Goal: Task Accomplishment & Management: Use online tool/utility

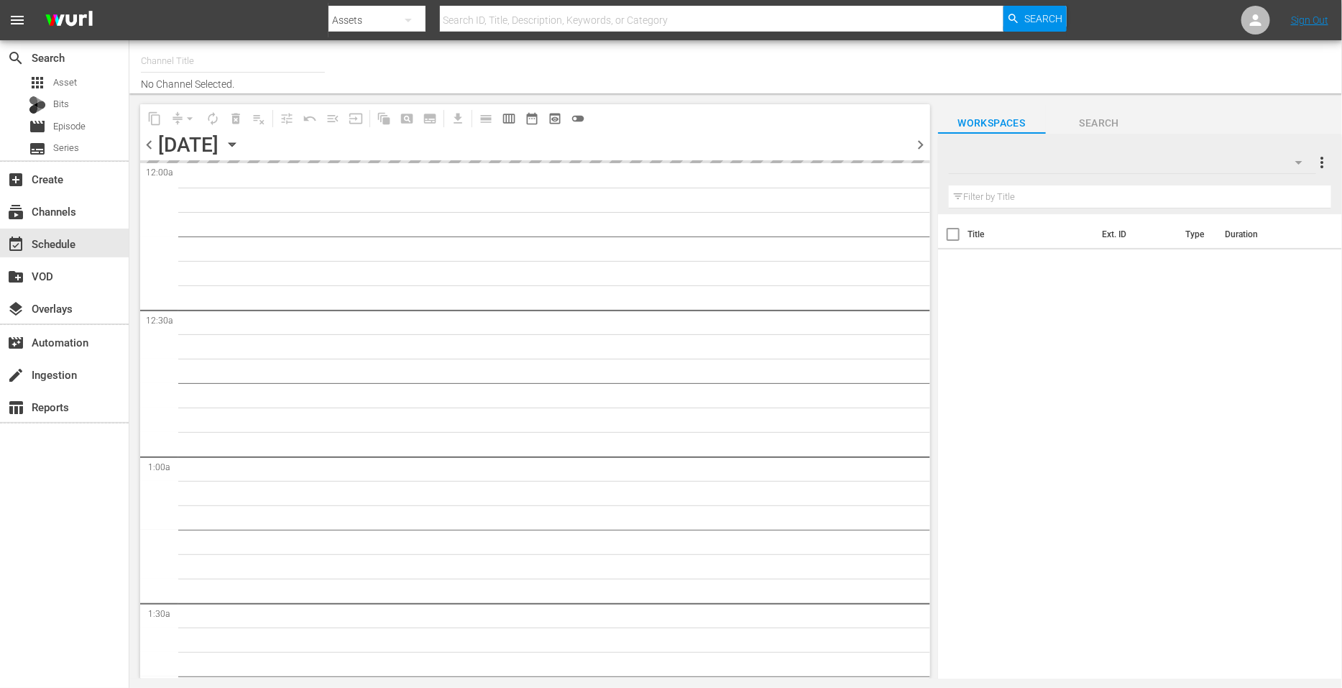
type input "Crime 360 (Pluto US) (1705)"
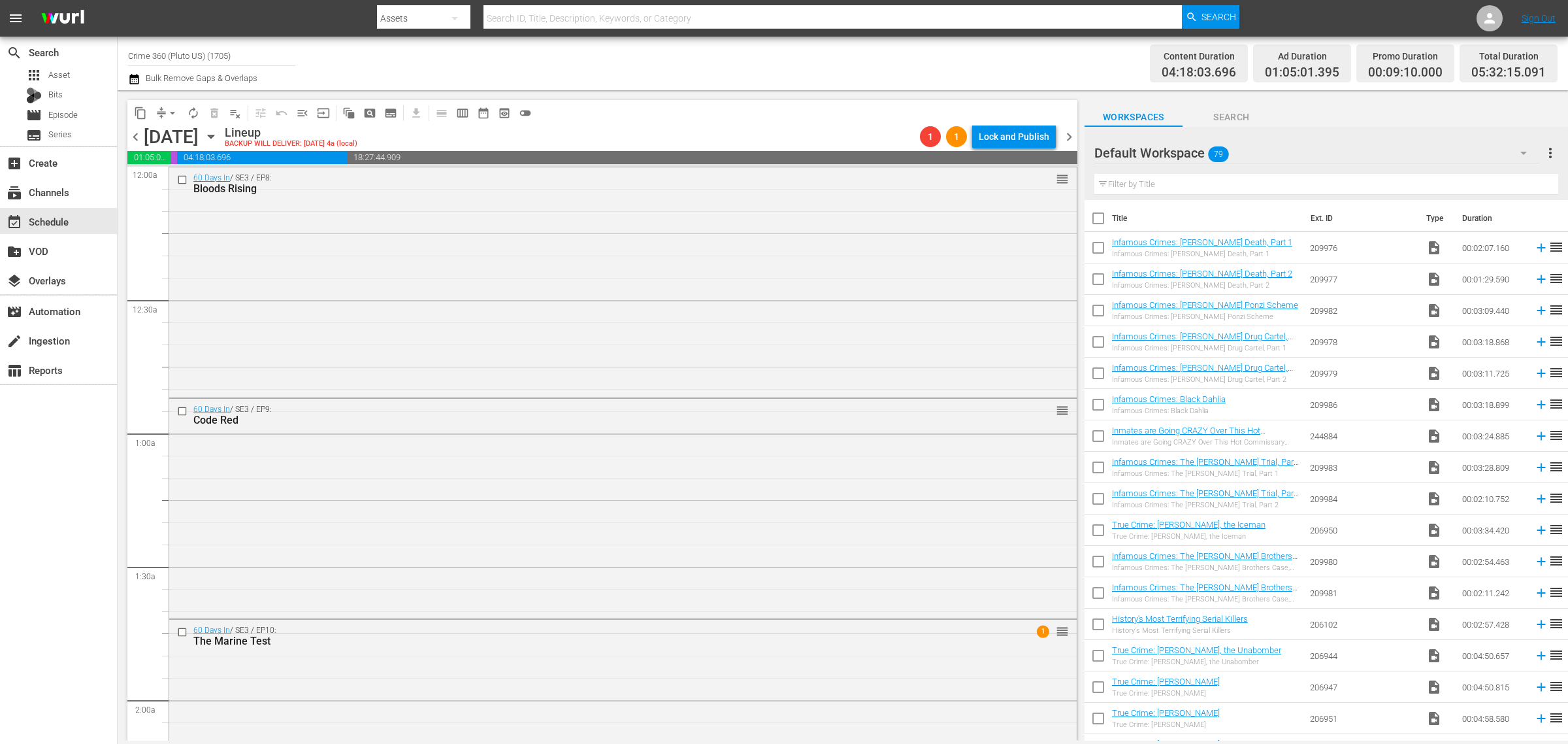
click at [691, 62] on div "Channel Title Crime 360 (Pluto US) (1705) Bulk Remove Gaps & Overlaps" at bounding box center [518, 64] width 780 height 47
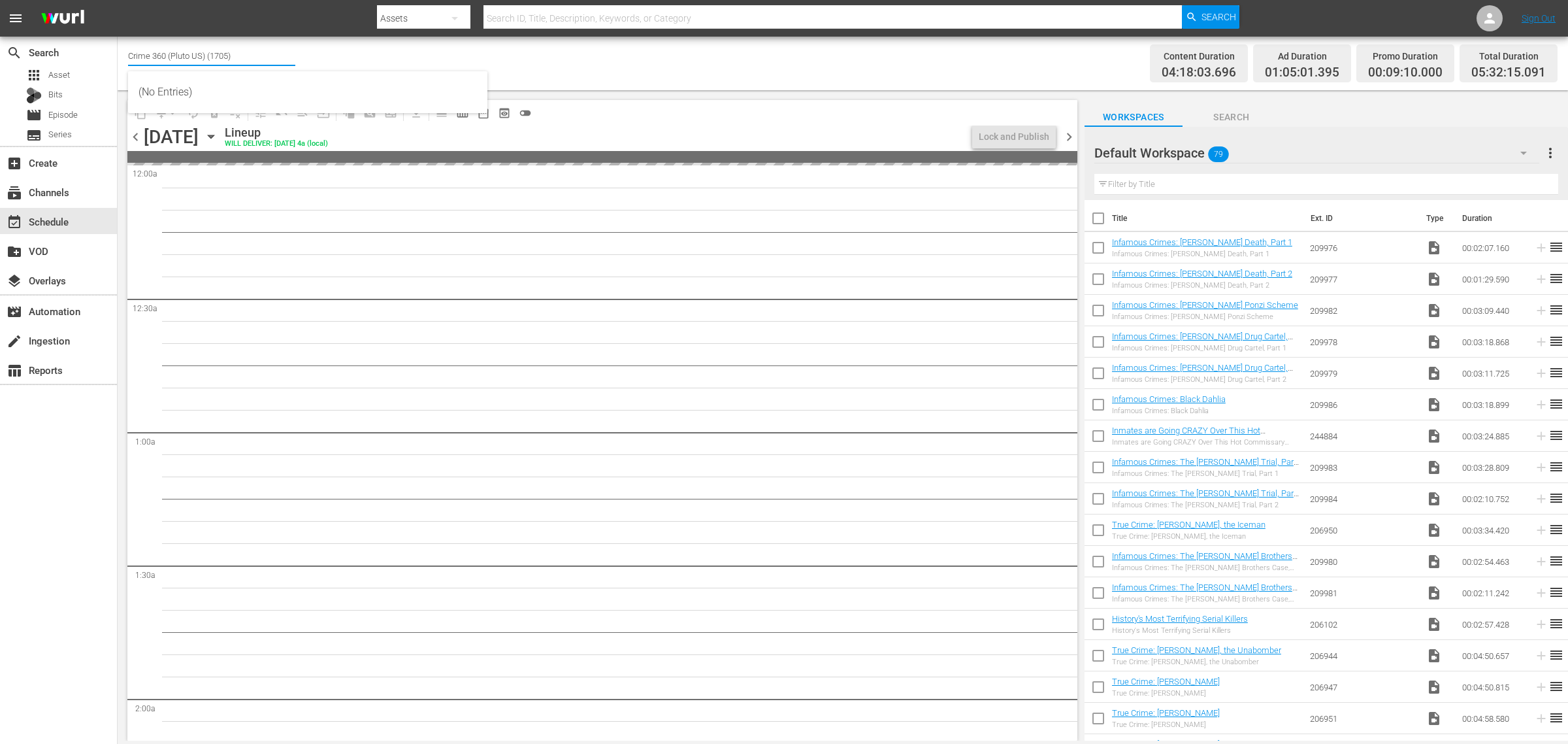
drag, startPoint x: 220, startPoint y: 54, endPoint x: -352, endPoint y: -15, distance: 576.1
click at [0, 0] on html "menu Search By Assets Search ID, Title, Description, Keywords, or Category Sear…" at bounding box center [784, 372] width 1568 height 744
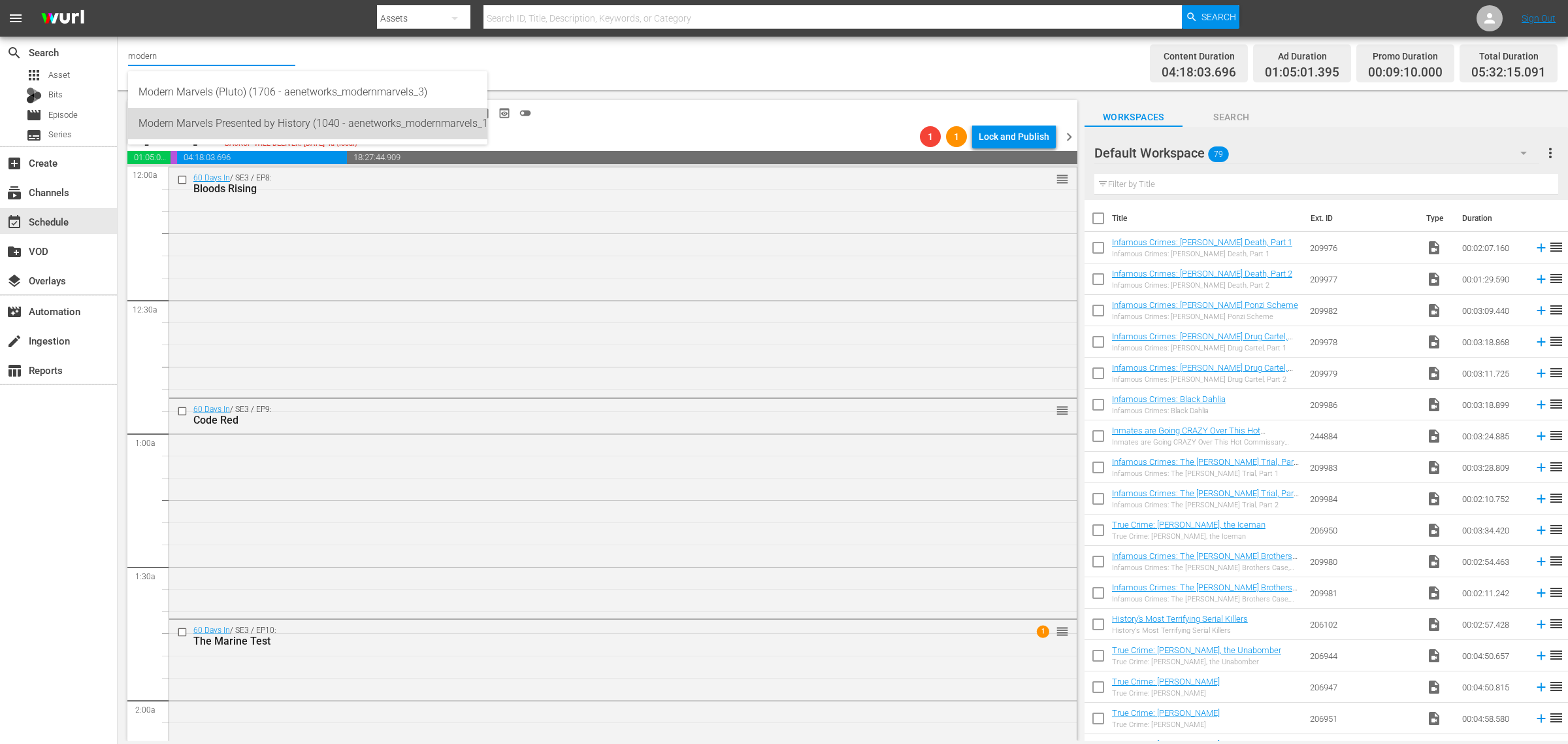
click at [327, 122] on div "Modern Marvels Presented by History (1040 - aenetworks_modernmarvels_1)" at bounding box center [307, 124] width 338 height 32
type input "Modern Marvels Presented by History (1040 - aenetworks_modernmarvels_1)"
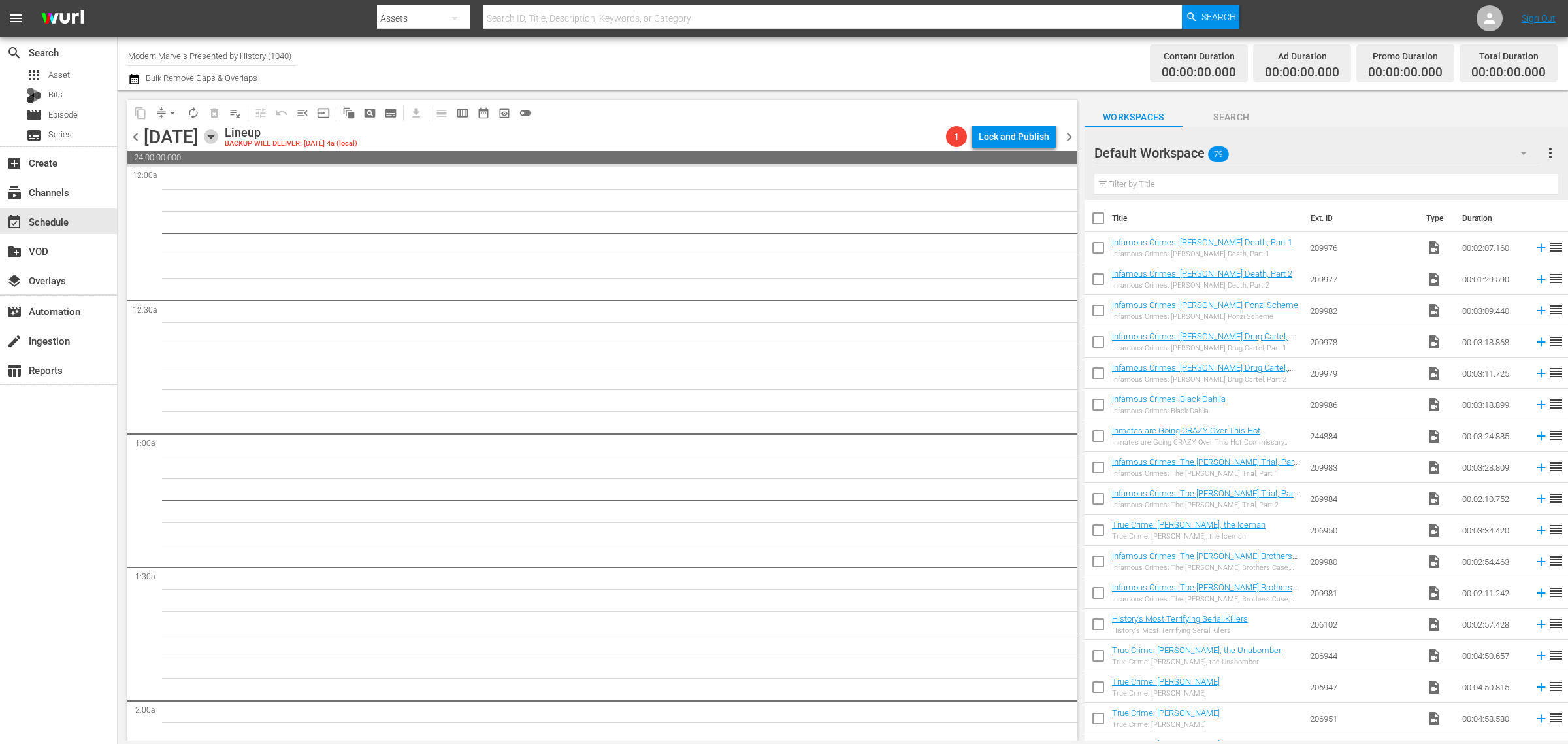
click at [218, 134] on icon "button" at bounding box center [211, 136] width 15 height 15
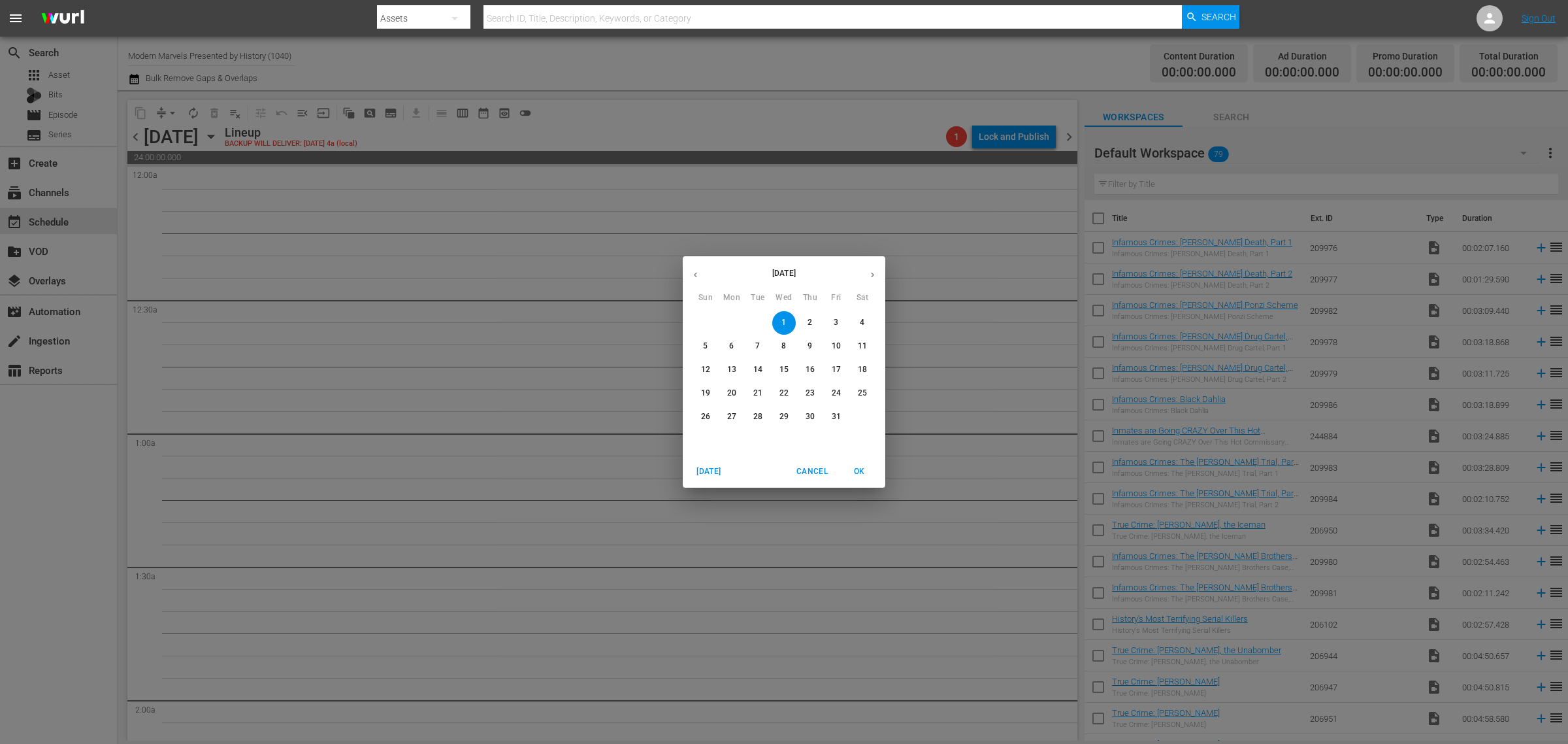
click at [694, 270] on icon "button" at bounding box center [695, 275] width 10 height 10
click at [880, 269] on button "button" at bounding box center [873, 275] width 25 height 25
click at [706, 343] on p "5" at bounding box center [705, 347] width 5 height 11
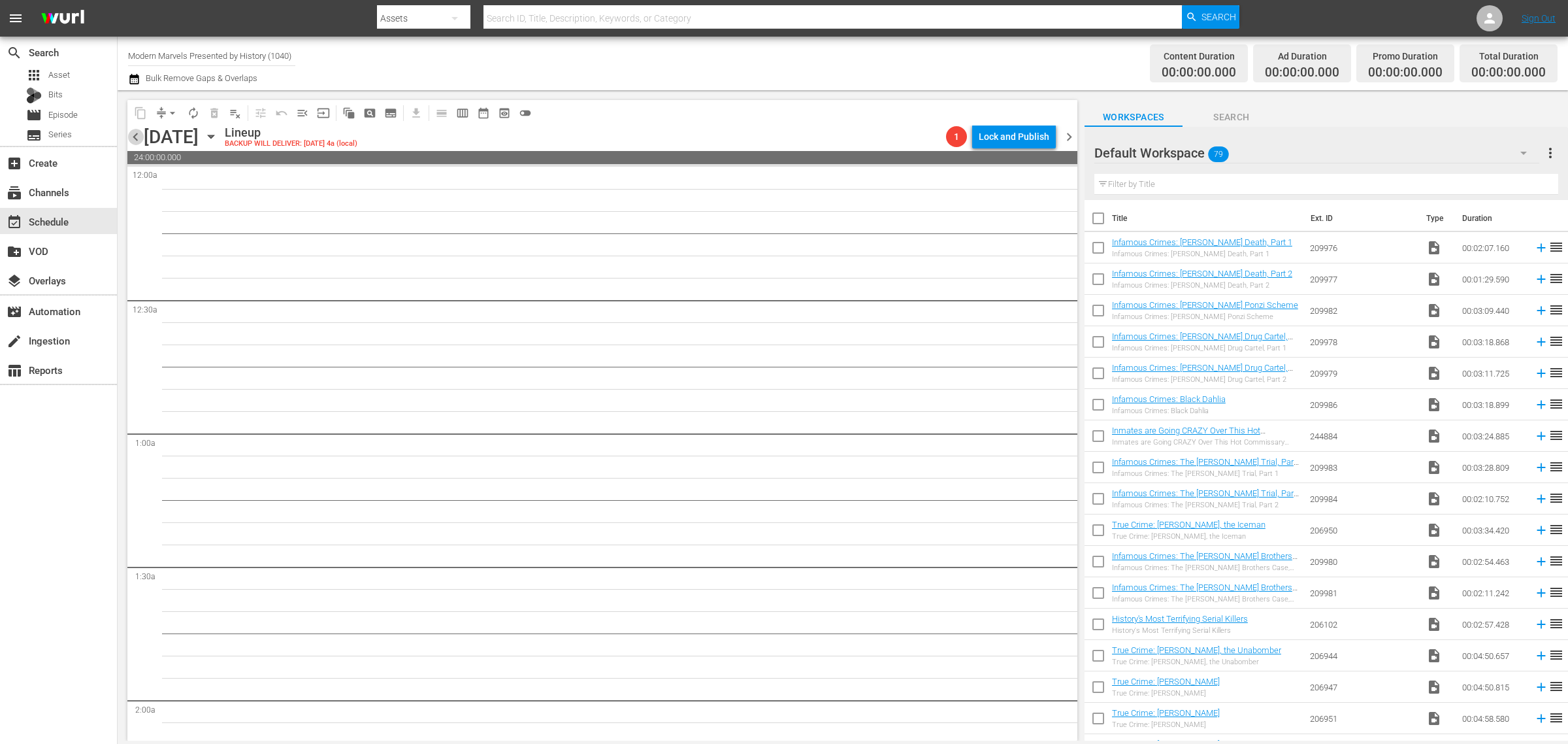
click at [131, 134] on span "chevron_left" at bounding box center [135, 137] width 16 height 16
